Goal: Information Seeking & Learning: Learn about a topic

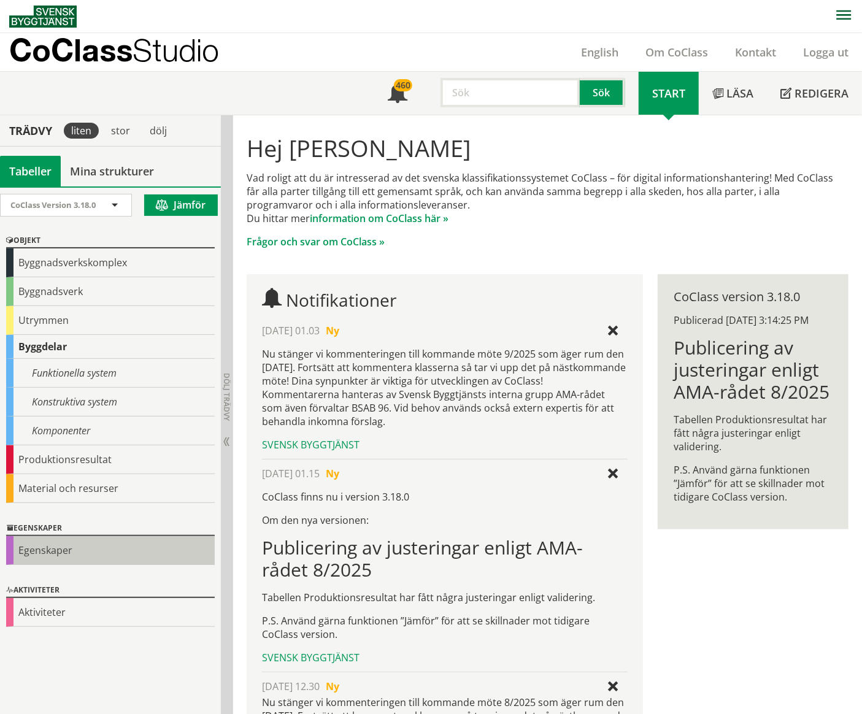
click at [86, 551] on div "Egenskaper" at bounding box center [110, 550] width 208 height 29
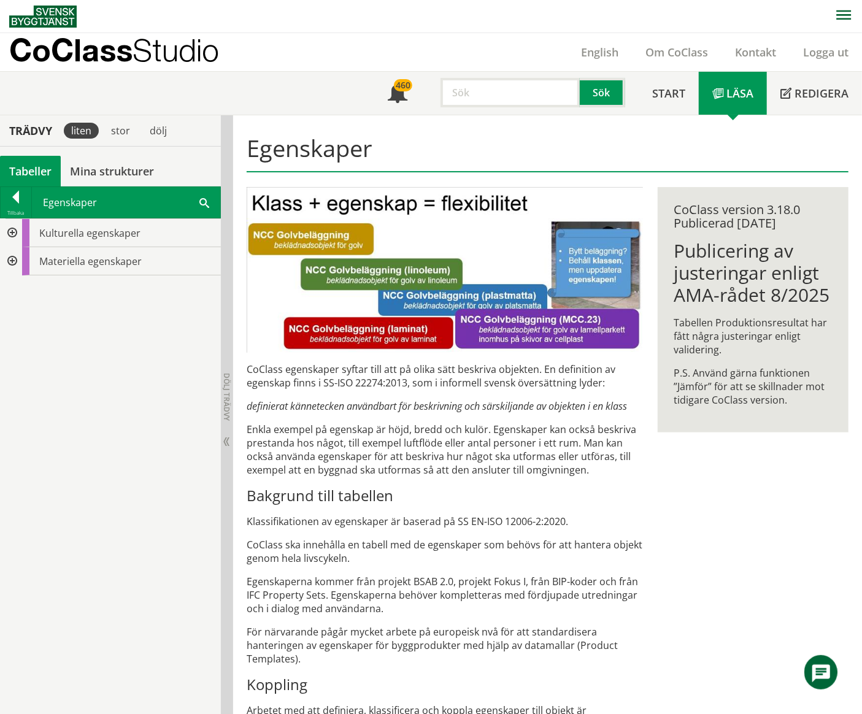
click at [10, 261] on div at bounding box center [11, 261] width 22 height 28
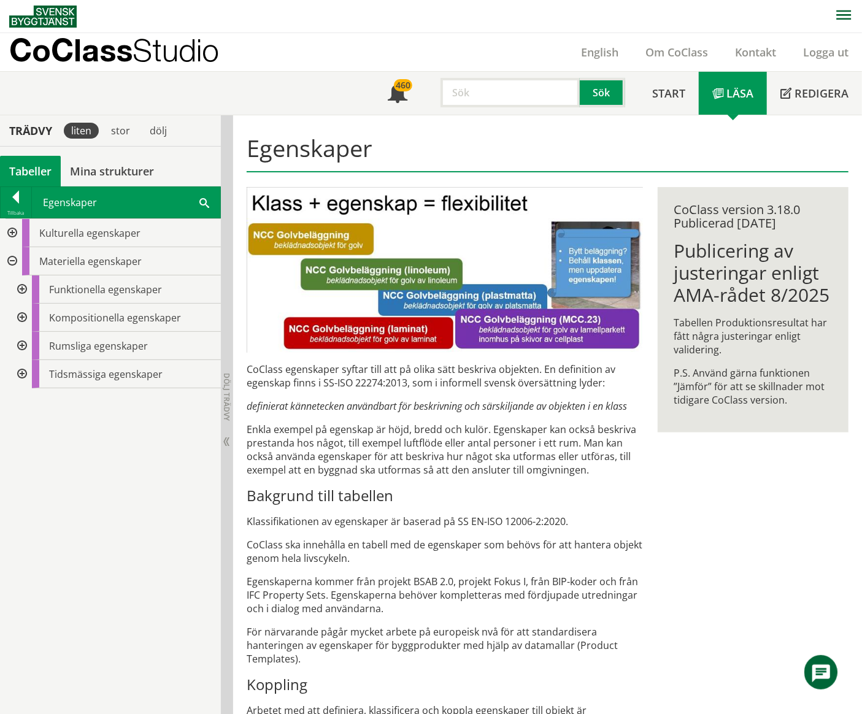
click at [21, 373] on div at bounding box center [21, 374] width 22 height 28
click at [31, 403] on div at bounding box center [31, 402] width 22 height 28
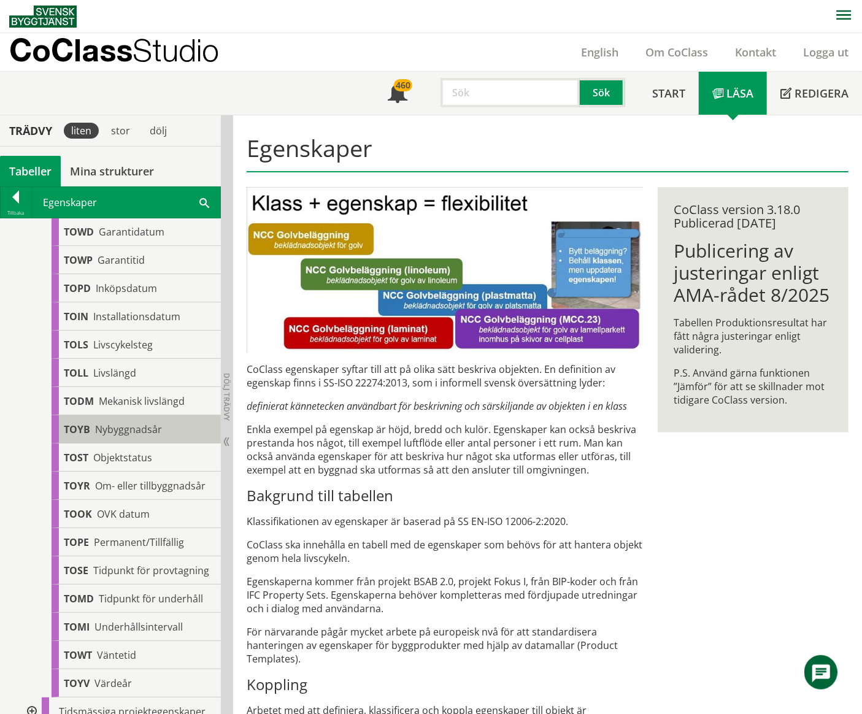
scroll to position [266, 0]
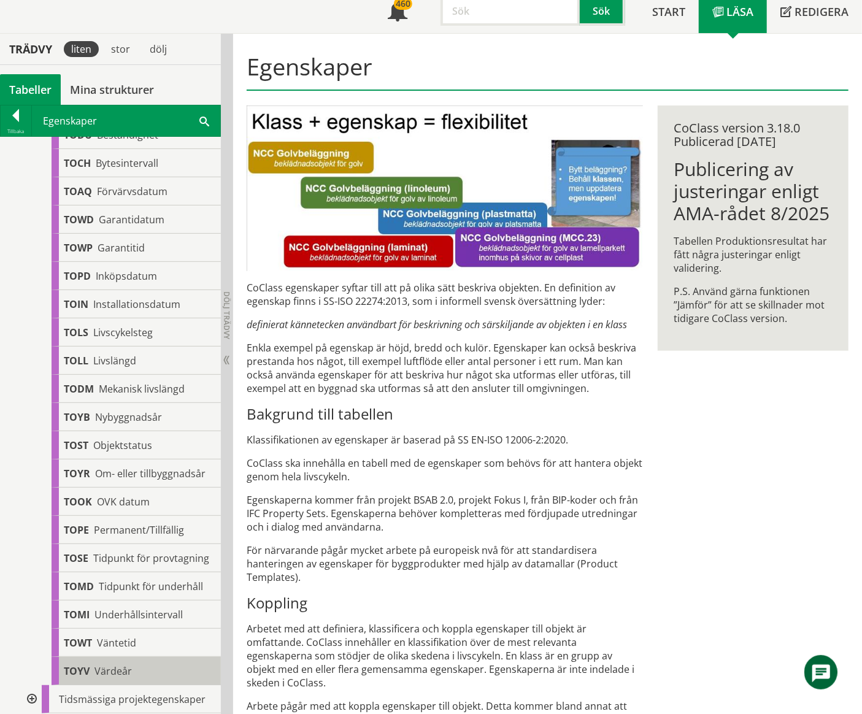
click at [131, 672] on div "TOYV Värdeår" at bounding box center [136, 671] width 169 height 28
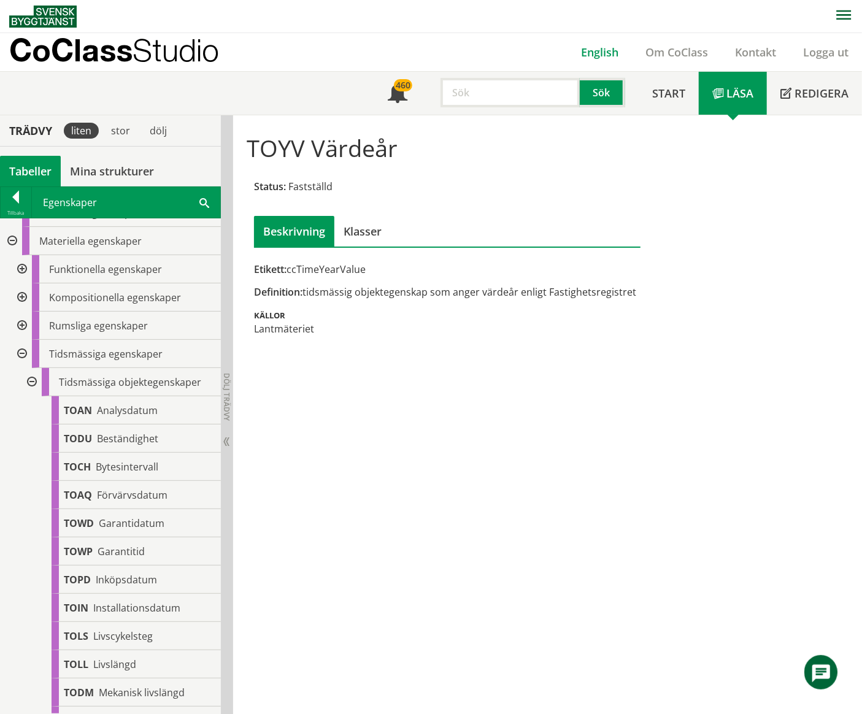
click at [606, 50] on link "English" at bounding box center [599, 52] width 64 height 15
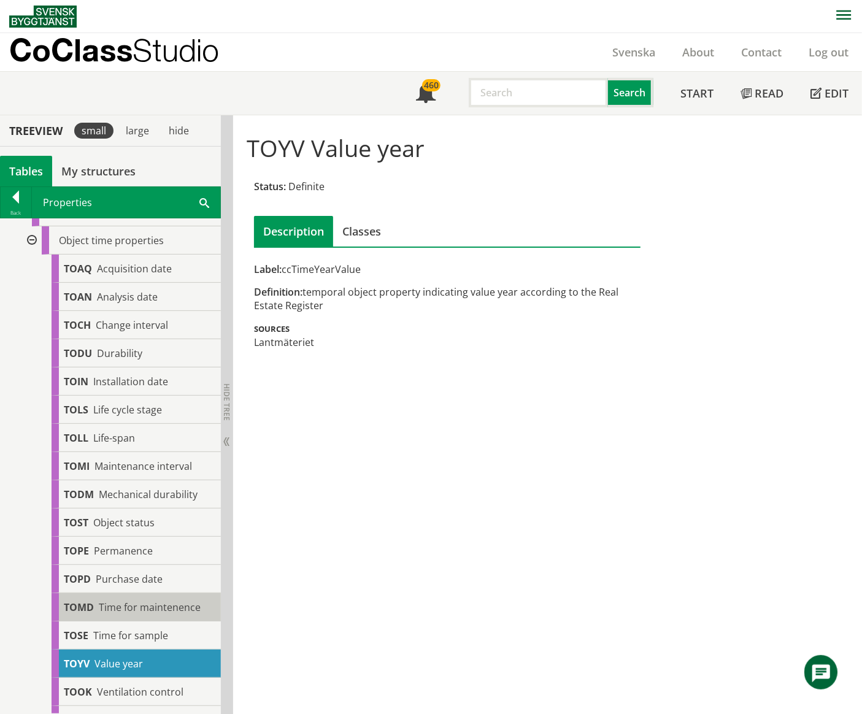
scroll to position [160, 0]
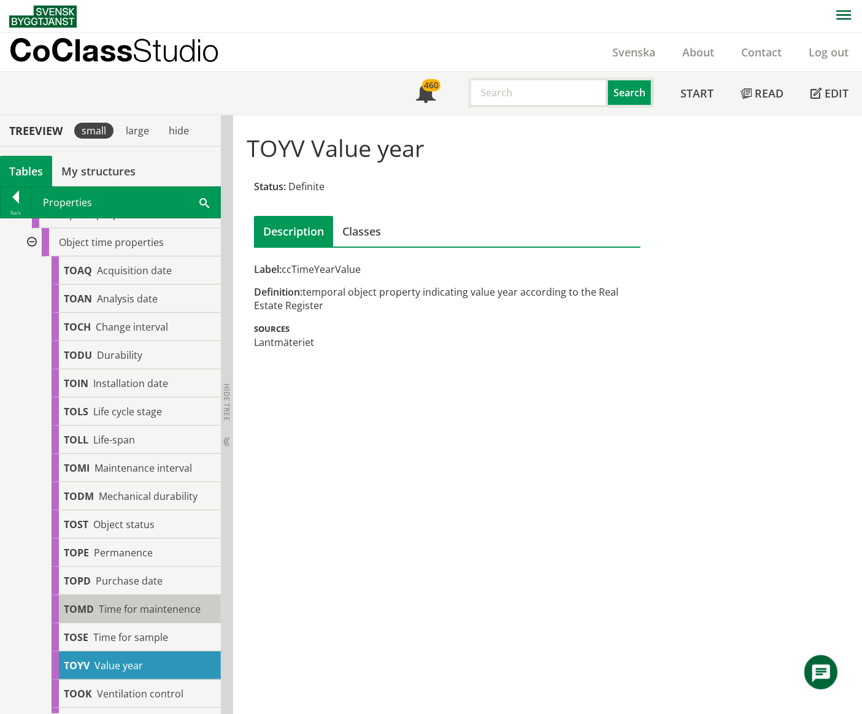
click at [153, 608] on span "Time for maintenence" at bounding box center [150, 608] width 102 height 13
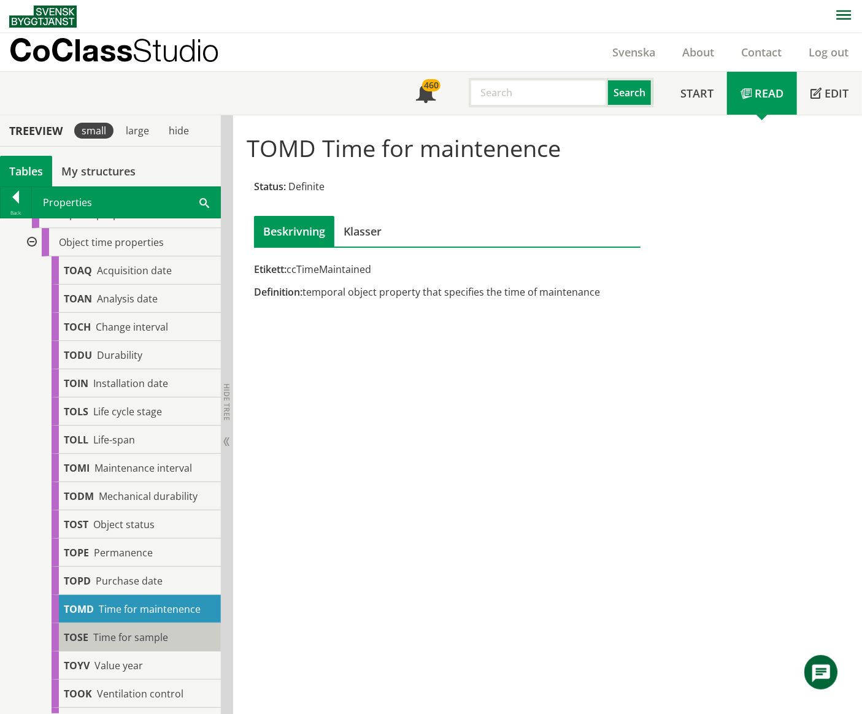
click at [139, 638] on span "Time for sample" at bounding box center [130, 636] width 75 height 13
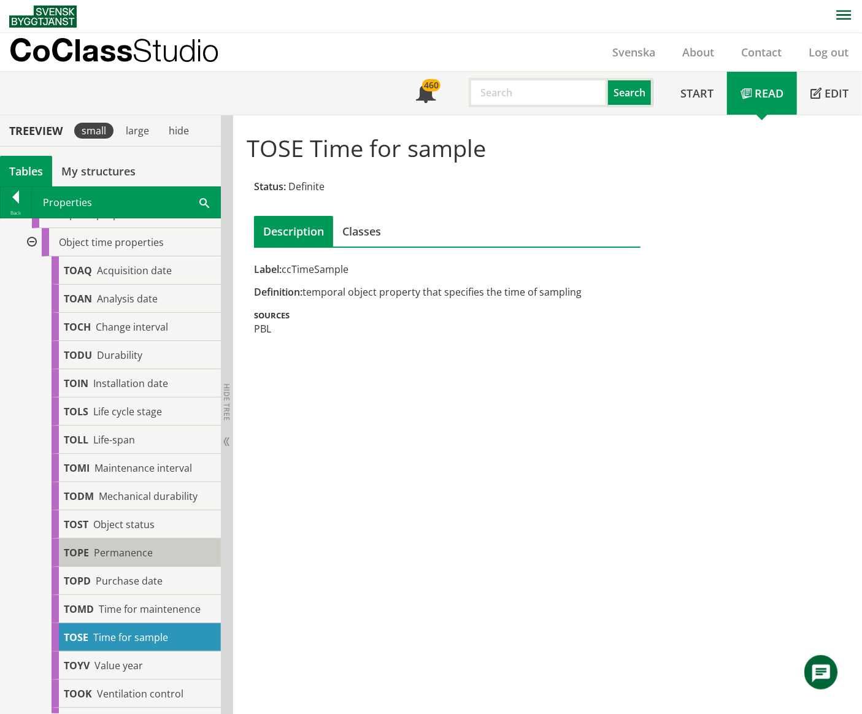
click at [151, 551] on span "Permanence" at bounding box center [123, 552] width 59 height 13
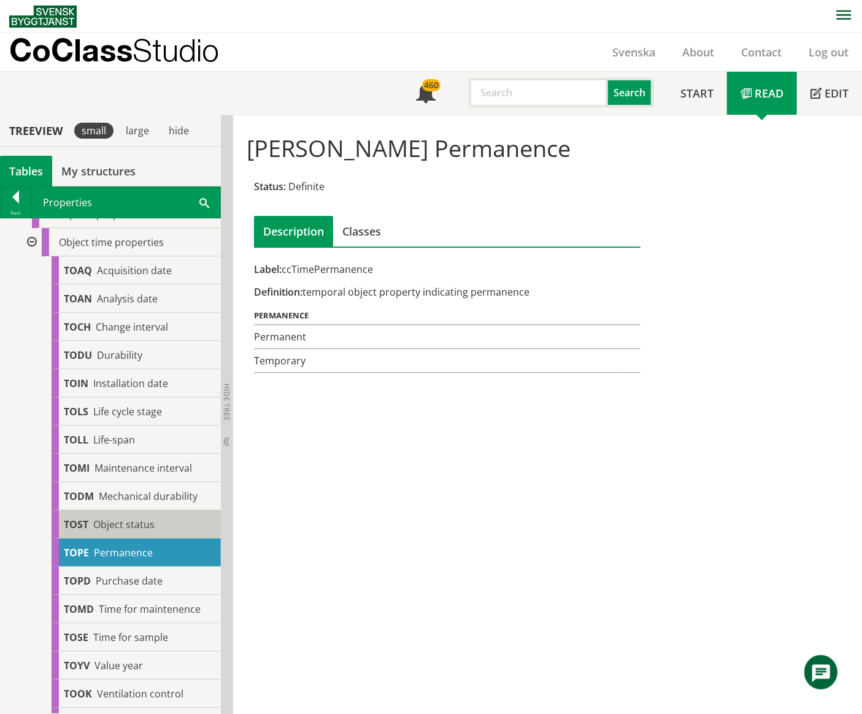
click at [158, 521] on div "TOST Object status" at bounding box center [136, 524] width 169 height 28
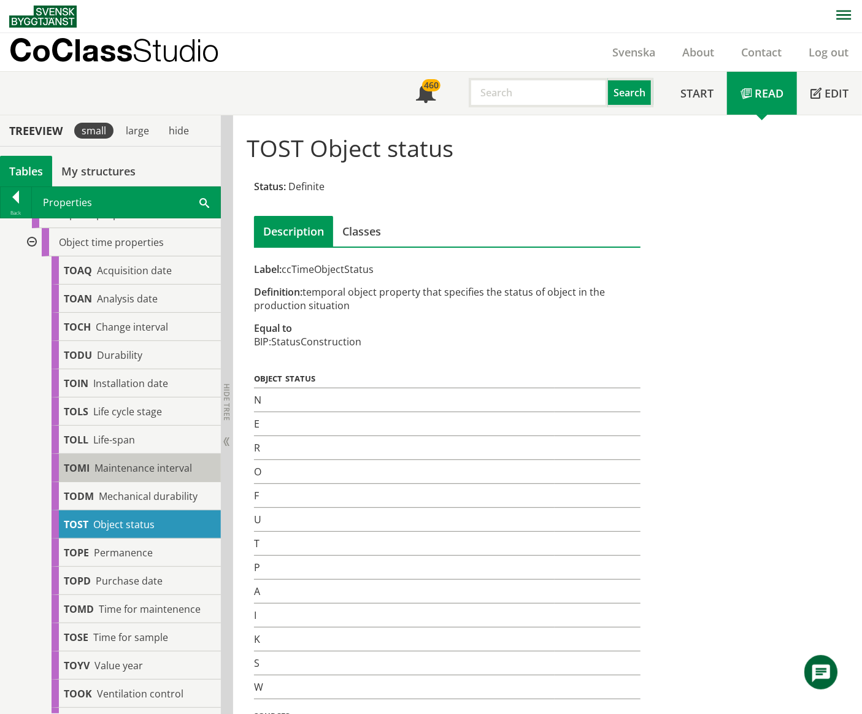
click at [152, 468] on span "Maintenance interval" at bounding box center [142, 467] width 97 height 13
